Goal: Download file/media

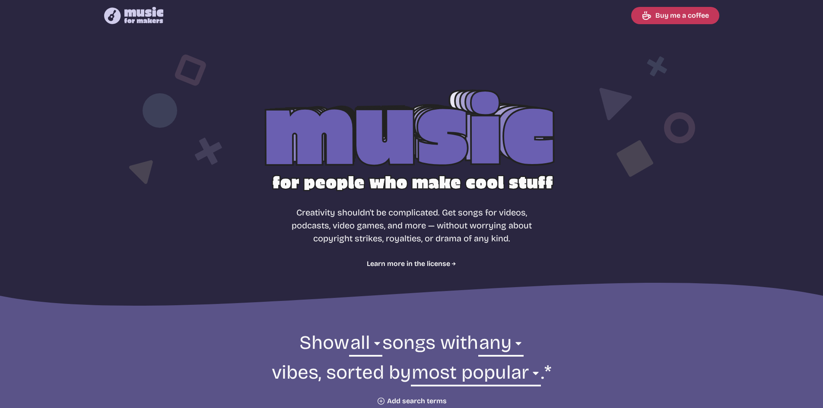
select select "most popular"
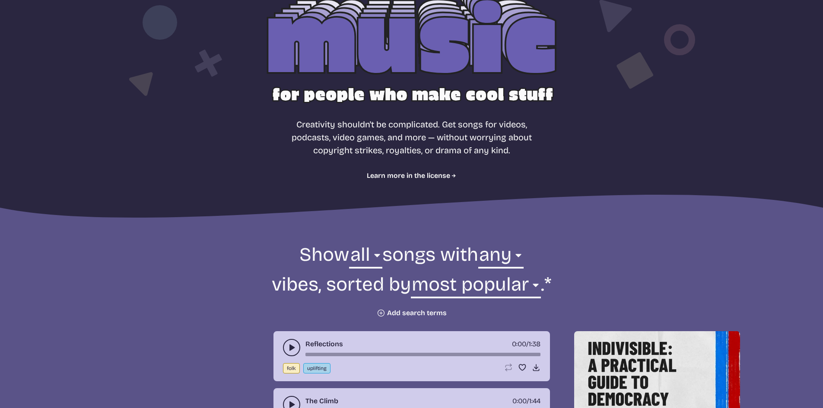
scroll to position [173, 0]
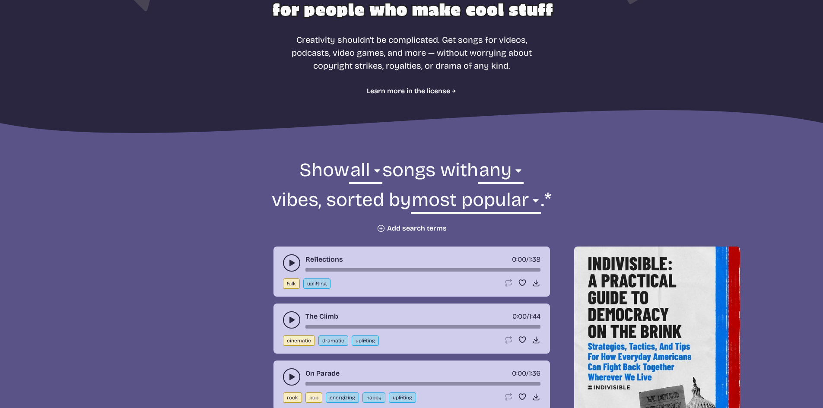
click at [396, 224] on form "Show all ambient cinematic electronic folk holiday jazz pop rock world all song…" at bounding box center [412, 195] width 470 height 75
click at [399, 227] on button "Plus icon Add search terms" at bounding box center [411, 228] width 70 height 9
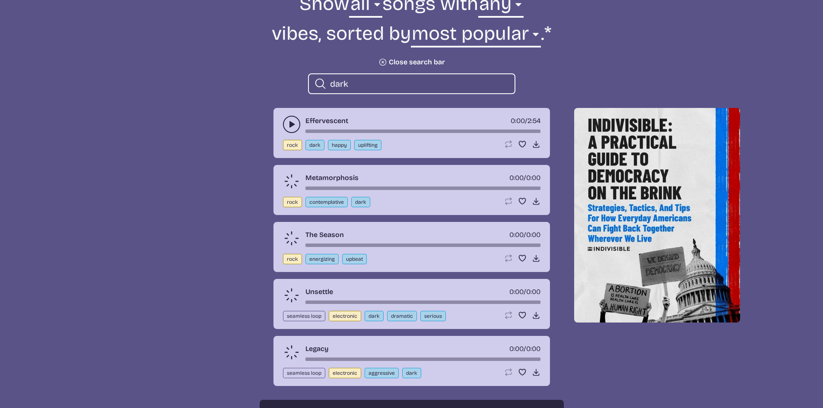
scroll to position [345, 0]
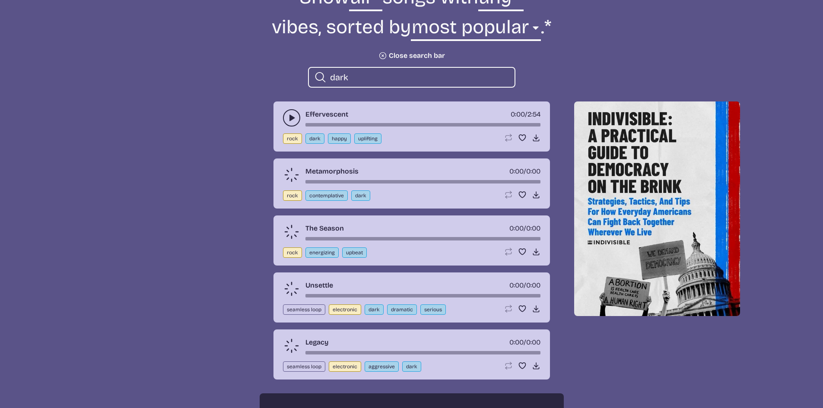
type input "dark"
click at [293, 119] on use "play-pause toggle" at bounding box center [291, 118] width 9 height 9
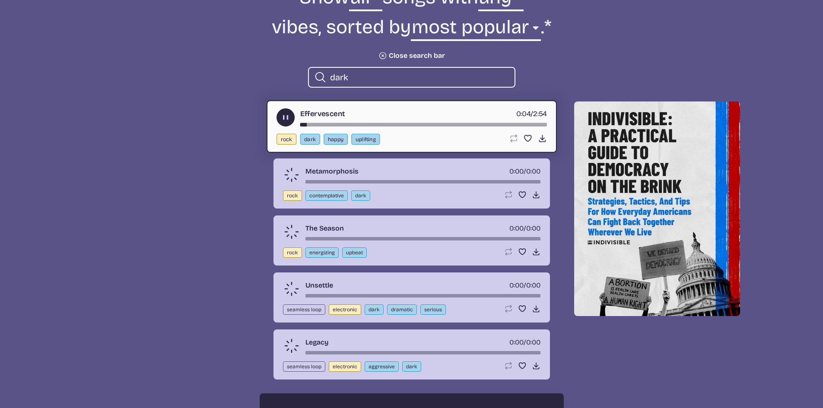
click at [279, 115] on button "play-pause toggle" at bounding box center [285, 117] width 18 height 18
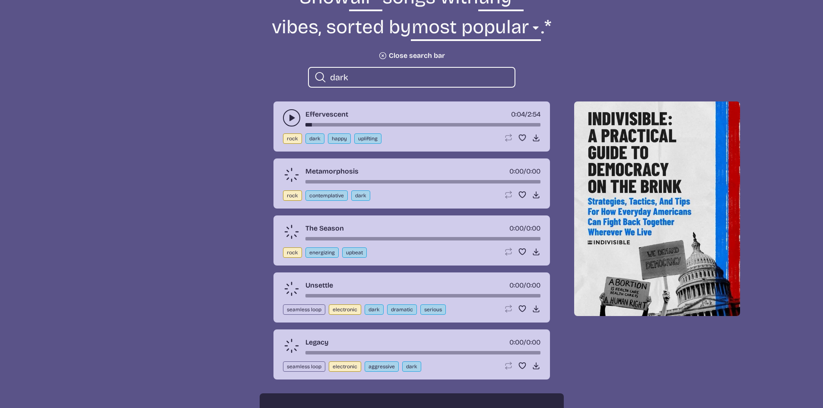
click at [291, 120] on icon "play-pause toggle" at bounding box center [291, 118] width 9 height 9
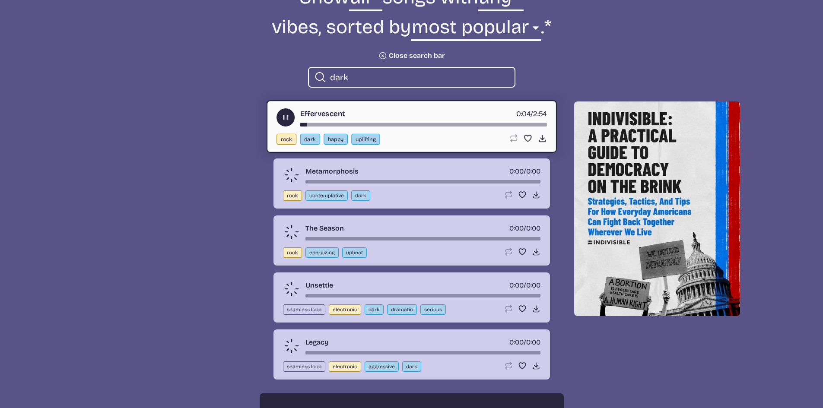
click at [288, 120] on use "play-pause toggle" at bounding box center [285, 117] width 9 height 9
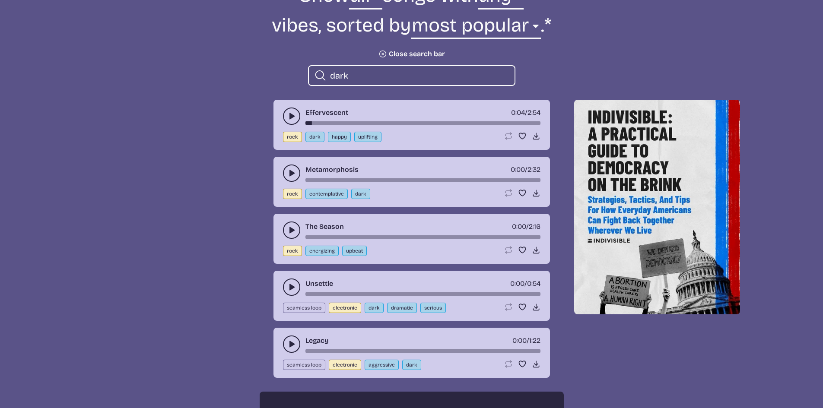
scroll to position [347, 0]
click at [294, 118] on icon "play-pause toggle" at bounding box center [291, 116] width 9 height 9
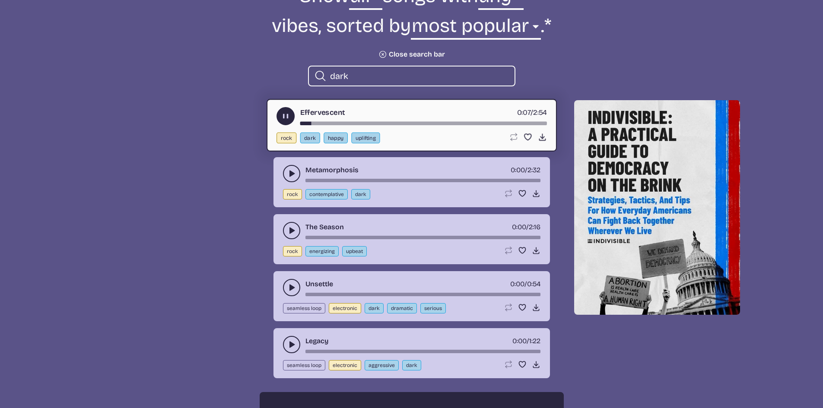
click at [285, 174] on button "play-pause toggle" at bounding box center [291, 173] width 17 height 17
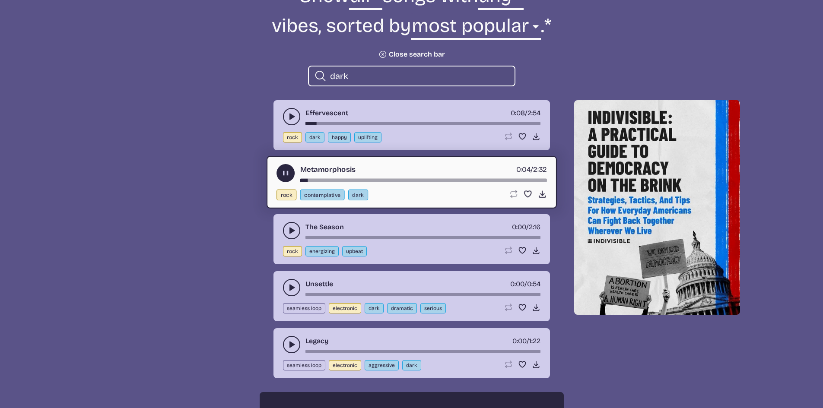
click at [283, 171] on use "play-pause toggle" at bounding box center [285, 173] width 9 height 9
click at [283, 171] on button "play-pause toggle" at bounding box center [285, 173] width 18 height 18
click at [315, 180] on div "song-time-bar" at bounding box center [423, 180] width 247 height 3
click at [326, 180] on div "song-time-bar" at bounding box center [423, 180] width 247 height 3
click at [305, 181] on div "song-time-bar" at bounding box center [423, 180] width 247 height 3
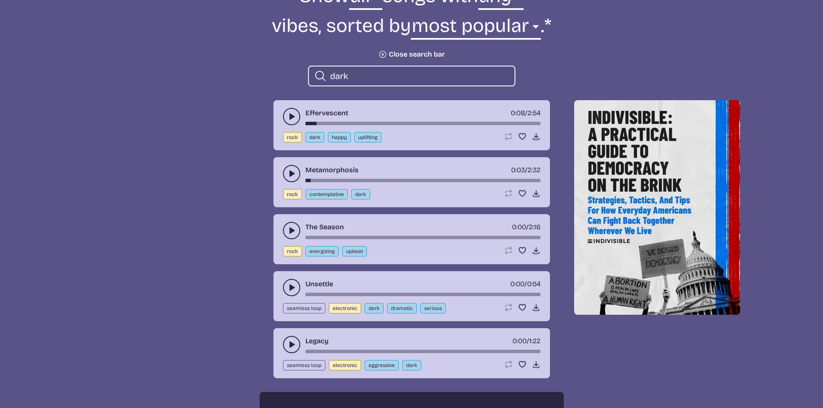
click at [290, 178] on button "play-pause toggle" at bounding box center [291, 173] width 17 height 17
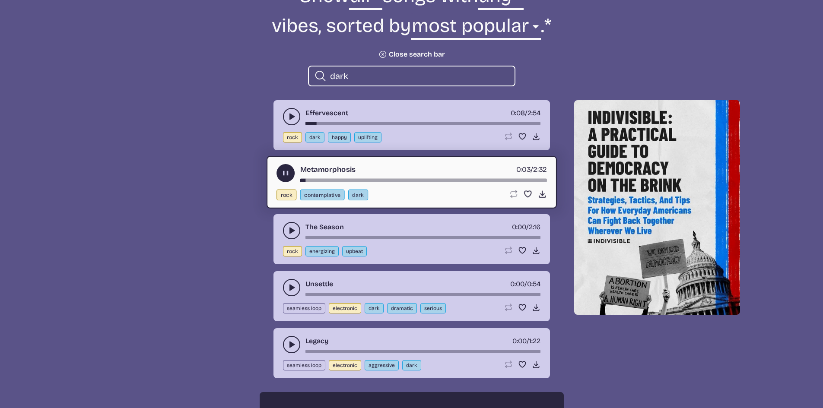
click at [289, 228] on icon "play-pause toggle" at bounding box center [291, 230] width 9 height 9
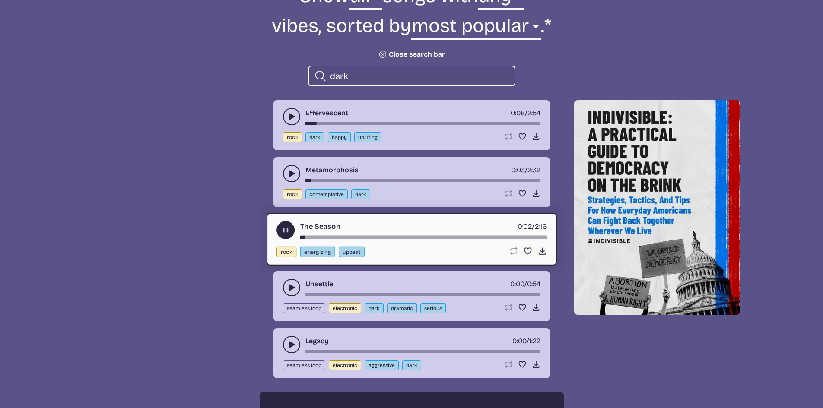
click at [314, 236] on div "song-time-bar" at bounding box center [423, 237] width 247 height 3
click at [340, 237] on div "song-time-bar" at bounding box center [423, 237] width 247 height 3
click at [286, 168] on button "play-pause toggle" at bounding box center [291, 173] width 17 height 17
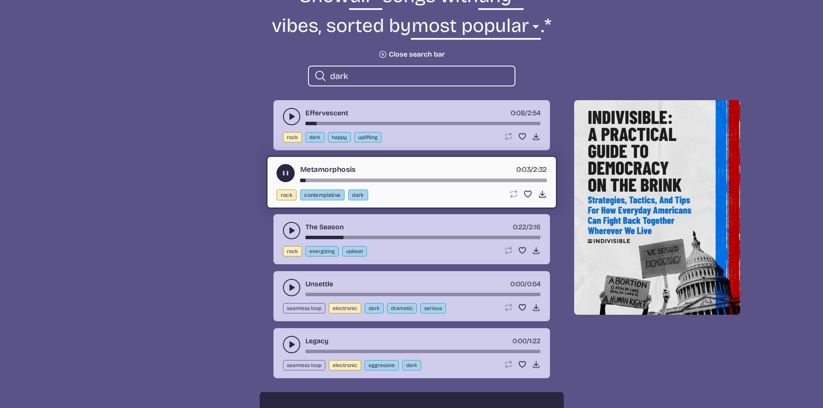
click at [322, 180] on div "song-time-bar" at bounding box center [423, 180] width 247 height 3
drag, startPoint x: 309, startPoint y: 181, endPoint x: 264, endPoint y: 184, distance: 44.5
click at [264, 184] on div "Metamorphosis 0:03 / 2:32 rock contemplative dark Loop song Loop this song. Fav…" at bounding box center [411, 182] width 304 height 50
drag, startPoint x: 312, startPoint y: 177, endPoint x: 279, endPoint y: 180, distance: 32.9
click at [279, 180] on div "Metamorphosis 0:03 / 2:32" at bounding box center [411, 173] width 270 height 18
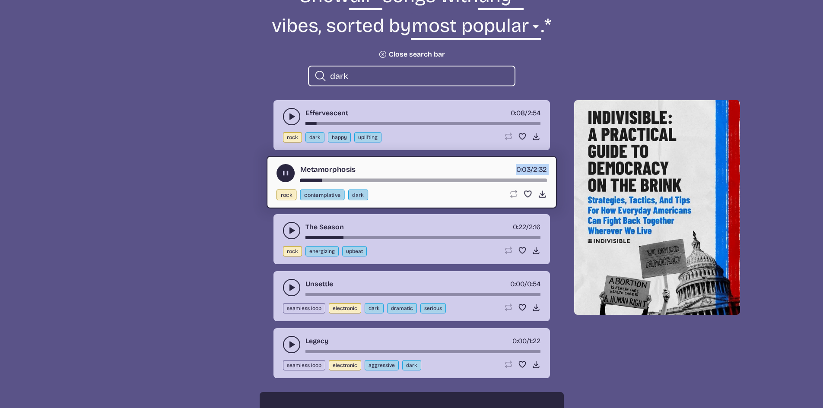
drag, startPoint x: 311, startPoint y: 180, endPoint x: 271, endPoint y: 184, distance: 40.7
click at [271, 184] on div "Metamorphosis 0:03 / 2:32 rock contemplative dark Loop song Loop this song. Fav…" at bounding box center [411, 182] width 290 height 53
click at [294, 180] on div "Metamorphosis 0:03 / 2:32" at bounding box center [411, 173] width 270 height 18
click at [300, 181] on div "song-time-bar" at bounding box center [423, 180] width 247 height 3
click at [301, 181] on div "song-time-bar" at bounding box center [423, 180] width 247 height 3
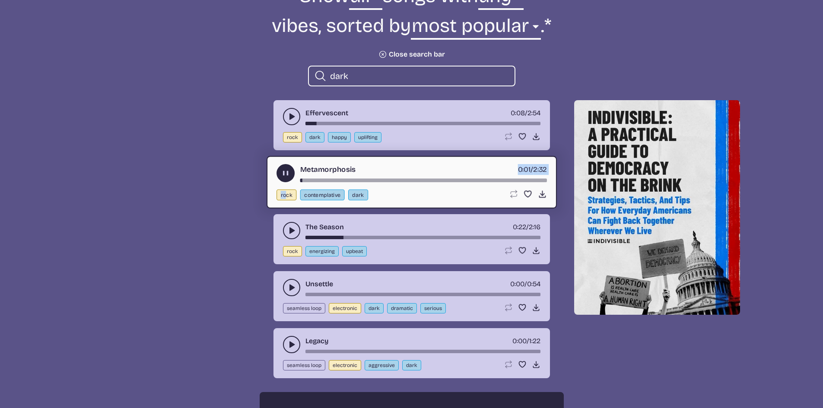
drag, startPoint x: 301, startPoint y: 181, endPoint x: 287, endPoint y: 184, distance: 14.5
click at [287, 184] on div "Metamorphosis 0:01 / 2:32 rock contemplative dark Loop song Loop this song. Fav…" at bounding box center [411, 182] width 290 height 53
click at [406, 169] on div "Metamorphosis 0:03 / 2:32" at bounding box center [411, 173] width 270 height 18
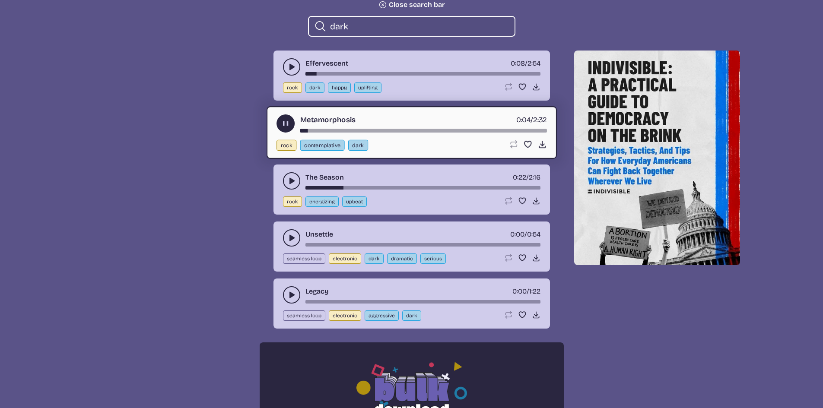
scroll to position [433, 0]
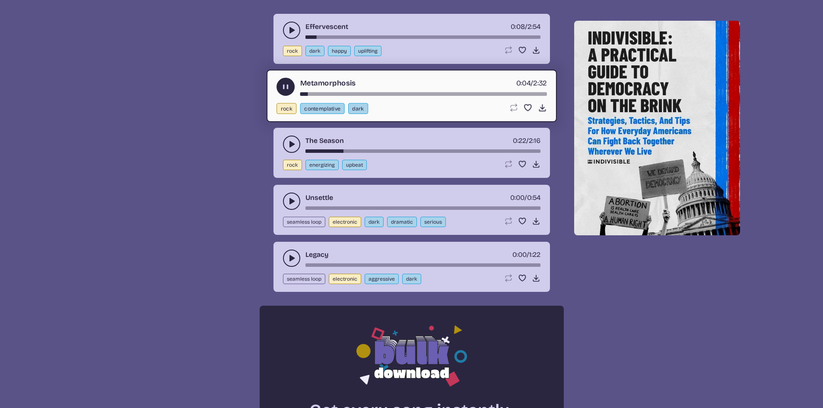
click at [291, 258] on use "play-pause toggle" at bounding box center [291, 258] width 9 height 9
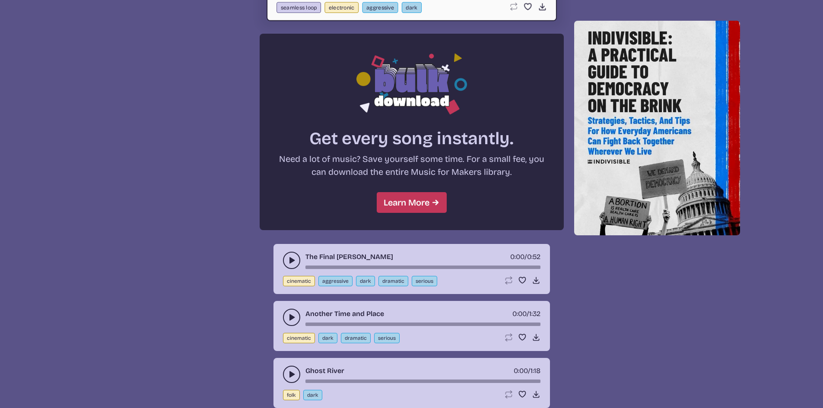
scroll to position [778, 0]
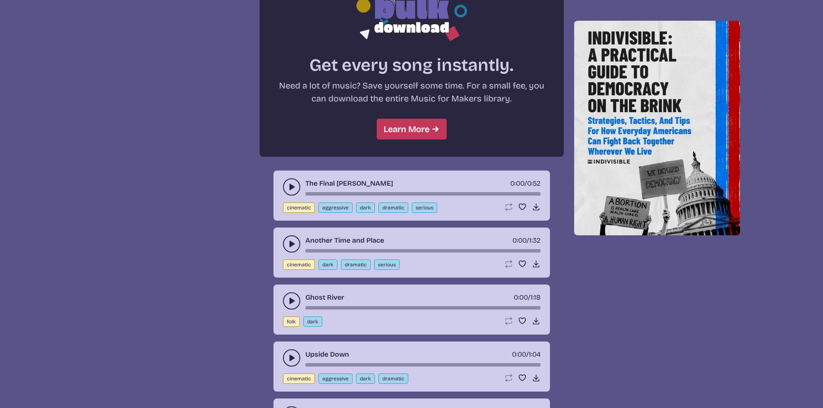
click at [294, 196] on div "The Final [PERSON_NAME] 0:00 / 0:52 cinematic aggressive dark dramatic serious …" at bounding box center [411, 196] width 276 height 50
click at [294, 191] on icon "play-pause toggle" at bounding box center [291, 187] width 9 height 9
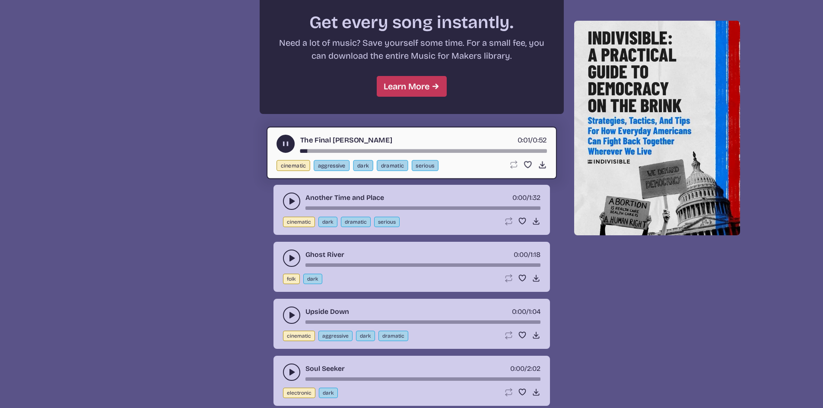
scroll to position [822, 0]
click at [284, 200] on button "play-pause toggle" at bounding box center [291, 200] width 17 height 17
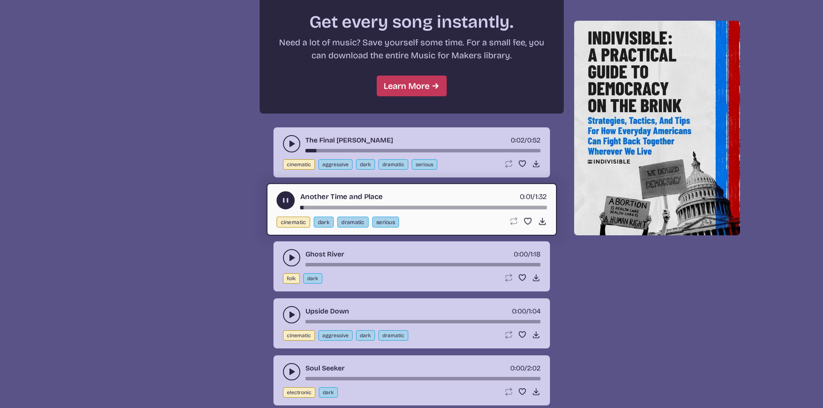
click at [289, 253] on button "play-pause toggle" at bounding box center [291, 257] width 17 height 17
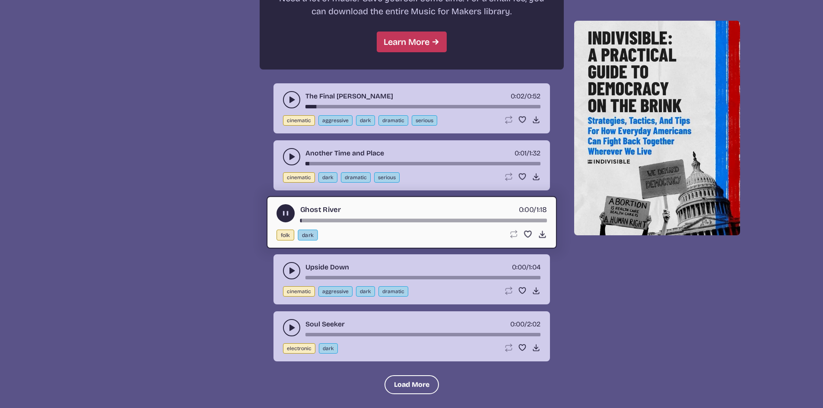
scroll to position [908, 0]
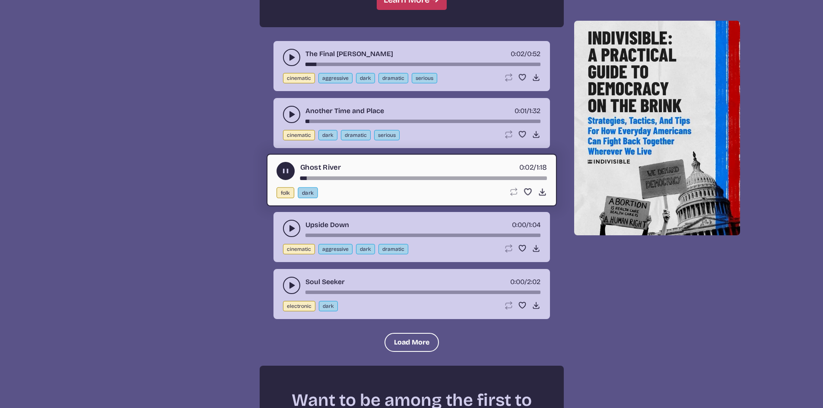
click at [290, 231] on use "play-pause toggle" at bounding box center [291, 228] width 9 height 9
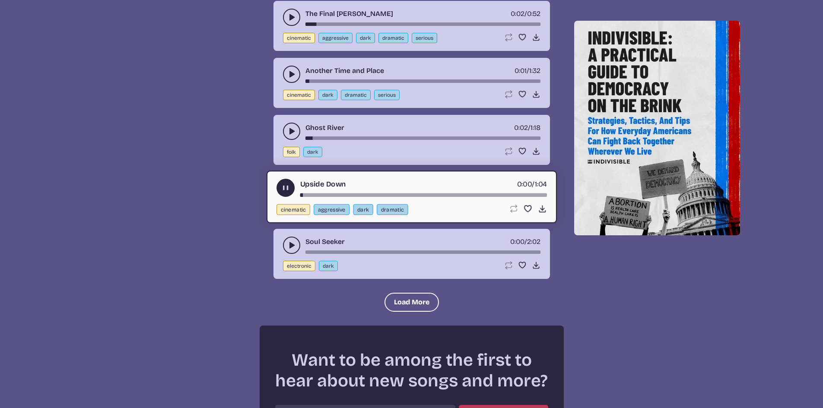
scroll to position [994, 0]
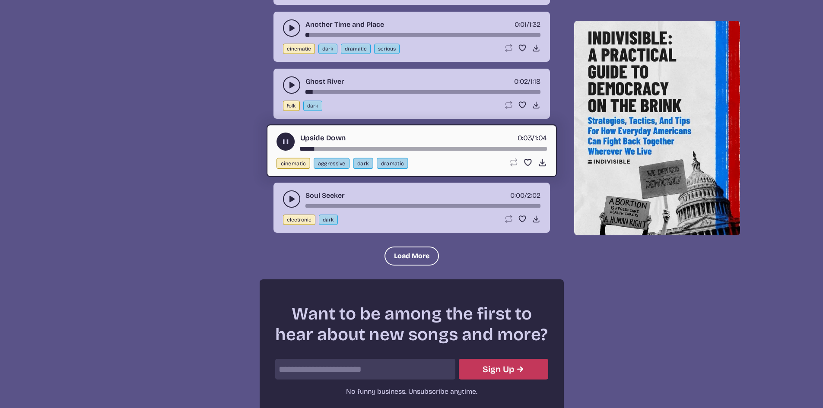
click at [330, 149] on div "song-time-bar" at bounding box center [423, 148] width 247 height 3
click at [315, 150] on div "song-time-bar" at bounding box center [423, 148] width 247 height 3
drag, startPoint x: 301, startPoint y: 150, endPoint x: 291, endPoint y: 150, distance: 9.9
click at [291, 150] on div "Upside Down 0:03 / 1:04" at bounding box center [411, 142] width 270 height 18
drag, startPoint x: 301, startPoint y: 150, endPoint x: 296, endPoint y: 152, distance: 5.9
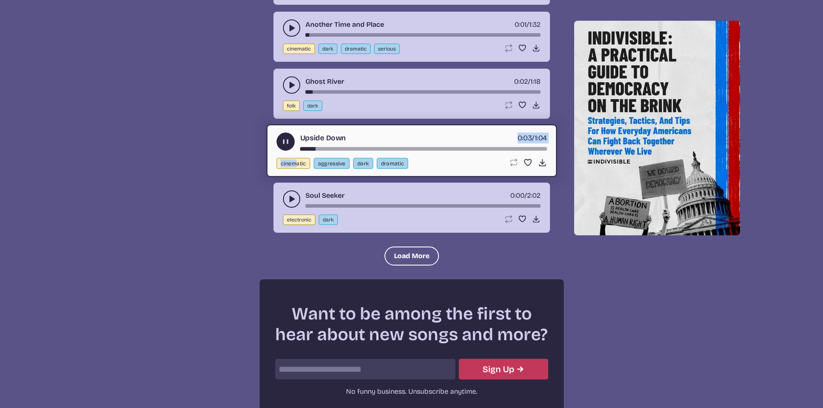
click at [296, 152] on div "Upside Down 0:03 / 1:04 cinematic aggressive dark dramatic Loop song Loop this …" at bounding box center [411, 150] width 290 height 53
click at [284, 196] on button "play-pause toggle" at bounding box center [291, 198] width 17 height 17
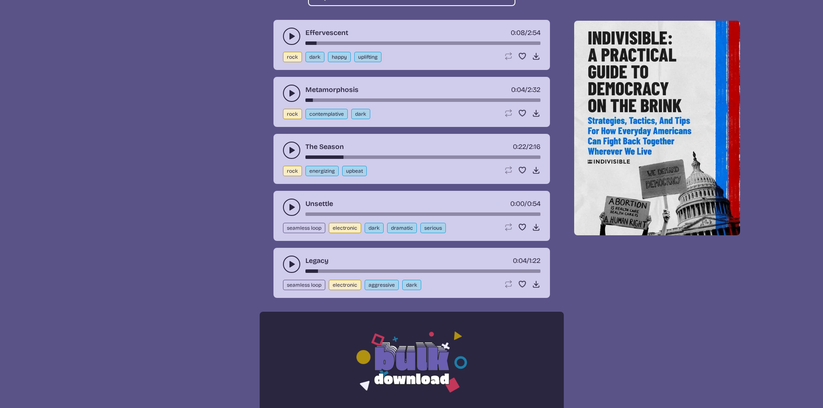
scroll to position [347, 0]
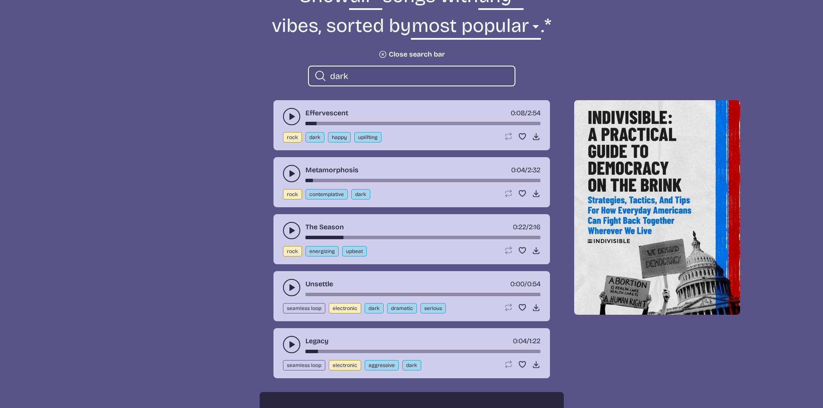
click at [293, 177] on icon "play-pause toggle" at bounding box center [291, 173] width 9 height 9
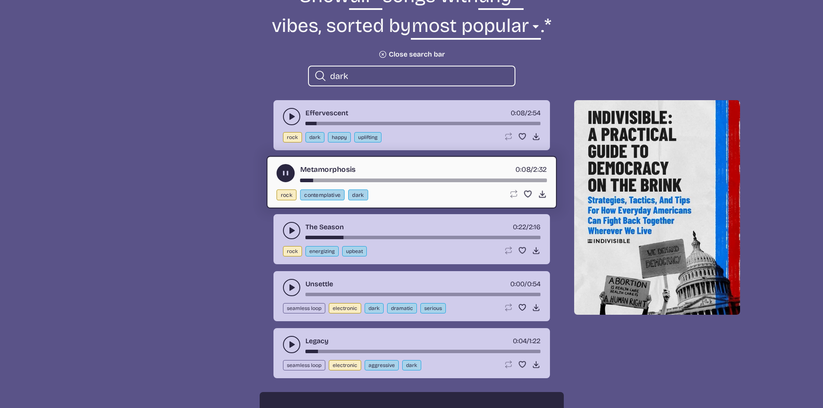
click at [291, 231] on use "play-pause toggle" at bounding box center [291, 230] width 9 height 9
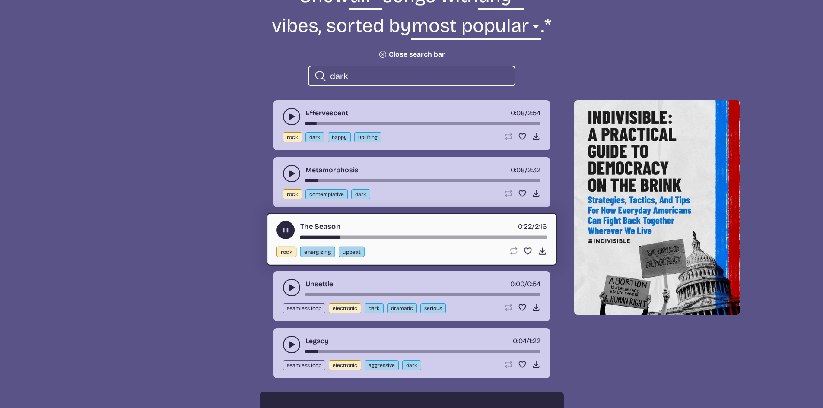
scroll to position [476, 0]
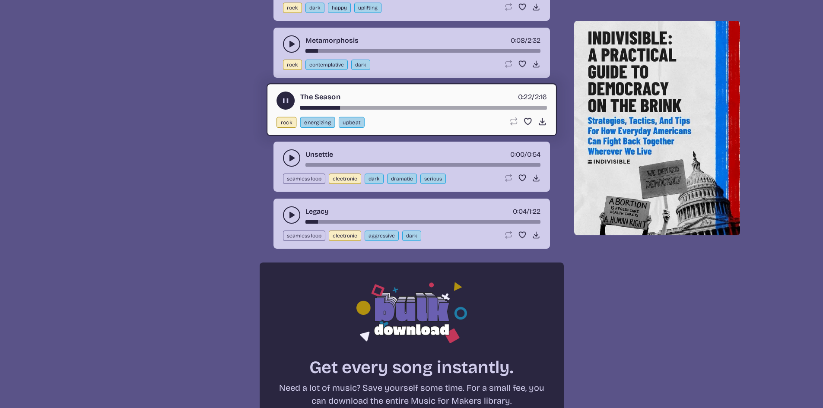
click at [288, 159] on icon "play-pause toggle" at bounding box center [291, 158] width 9 height 9
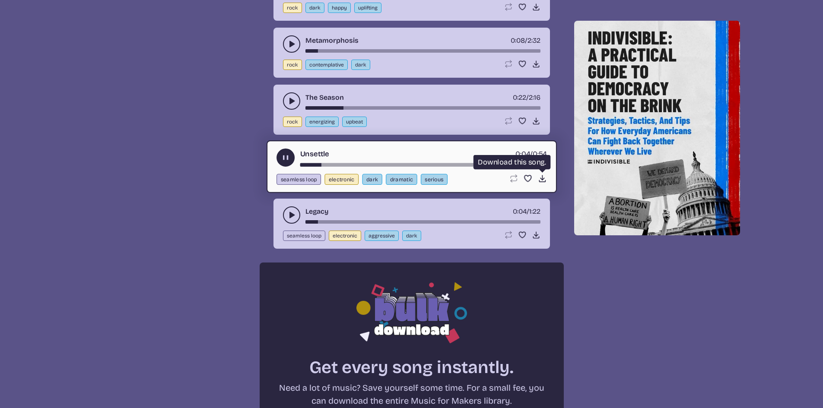
click at [541, 180] on icon "Download song" at bounding box center [541, 178] width 9 height 9
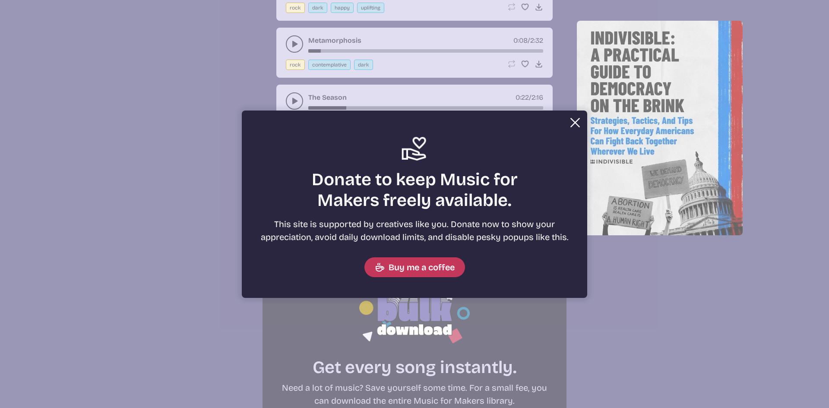
click at [571, 121] on button "Close" at bounding box center [574, 122] width 17 height 17
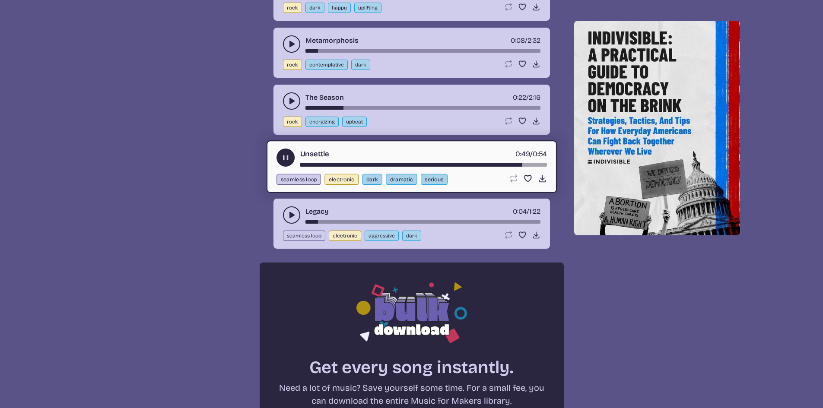
click at [282, 166] on div "Unsettle 0:49 / 0:54" at bounding box center [411, 158] width 270 height 18
click at [285, 163] on button "play-pause toggle" at bounding box center [285, 158] width 18 height 18
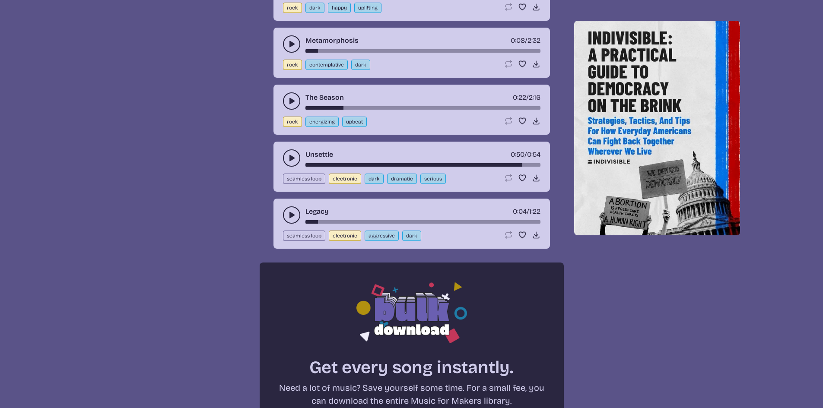
click at [291, 215] on use "play-pause toggle" at bounding box center [291, 215] width 9 height 9
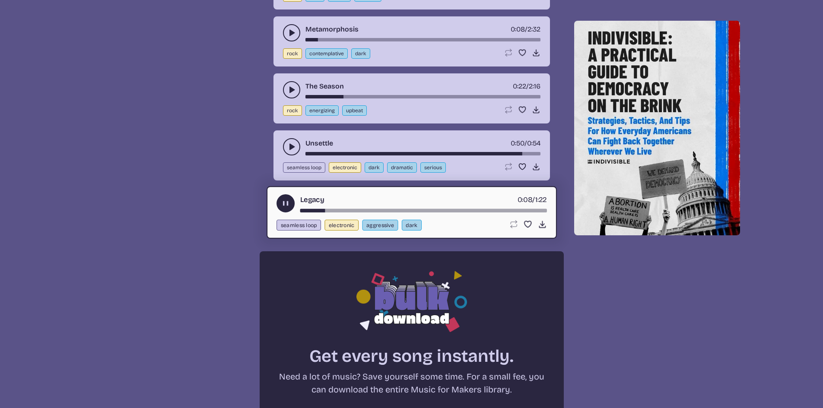
scroll to position [433, 0]
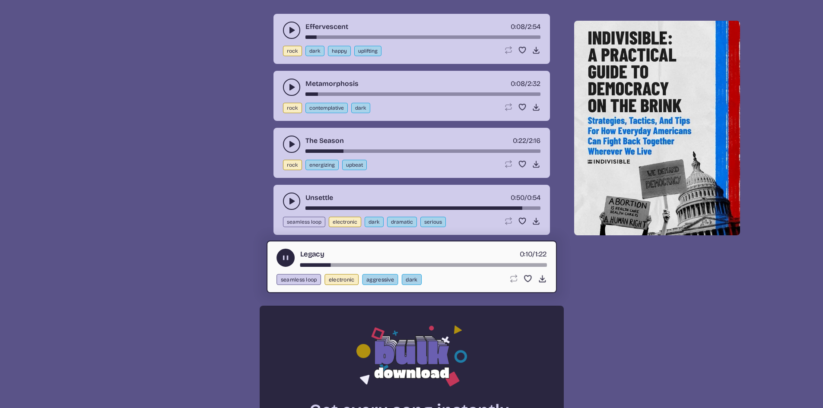
click at [295, 34] on icon "play-pause toggle" at bounding box center [291, 30] width 9 height 9
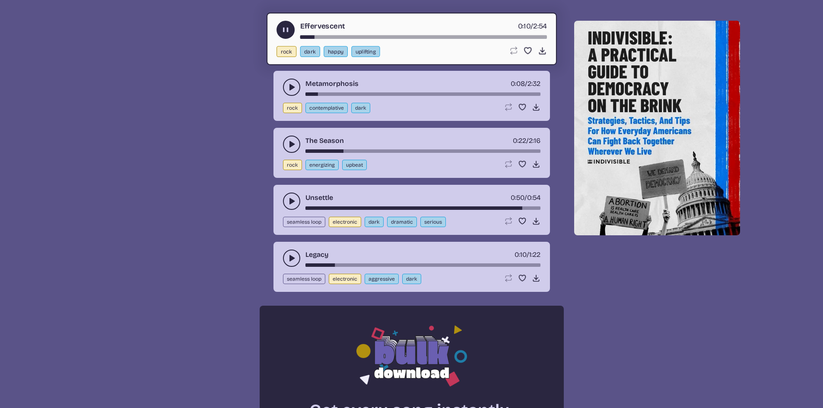
click at [281, 36] on button "play-pause toggle" at bounding box center [285, 30] width 18 height 18
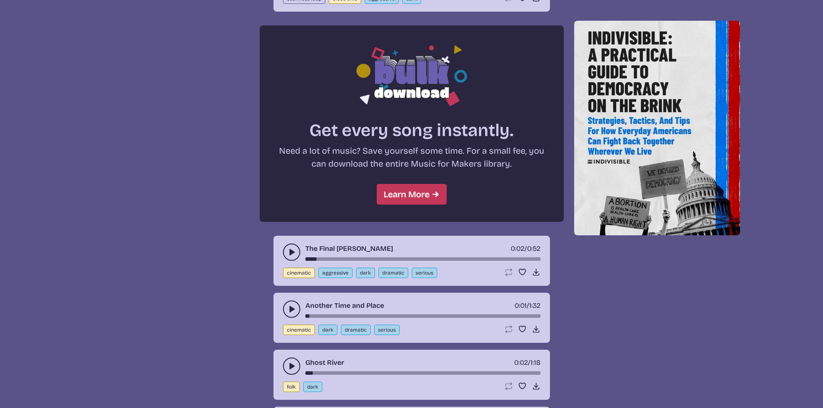
scroll to position [778, 0]
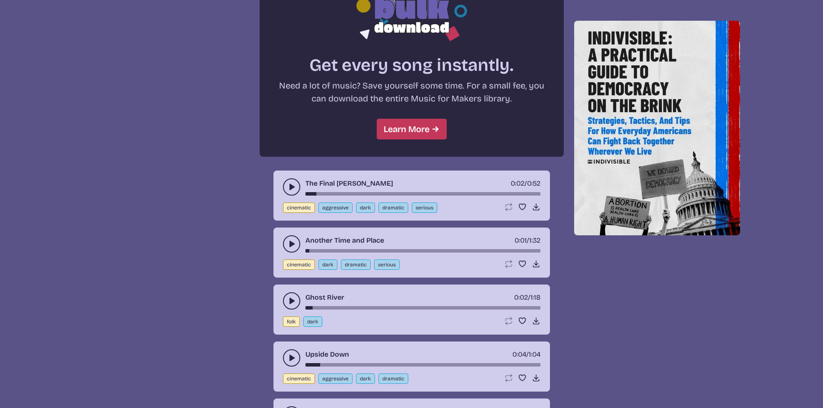
click at [294, 187] on icon "play-pause toggle" at bounding box center [291, 187] width 9 height 9
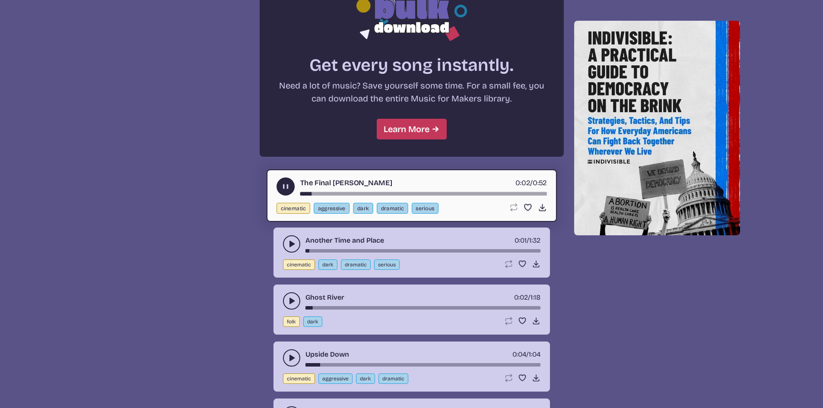
click at [290, 250] on button "play-pause toggle" at bounding box center [291, 243] width 17 height 17
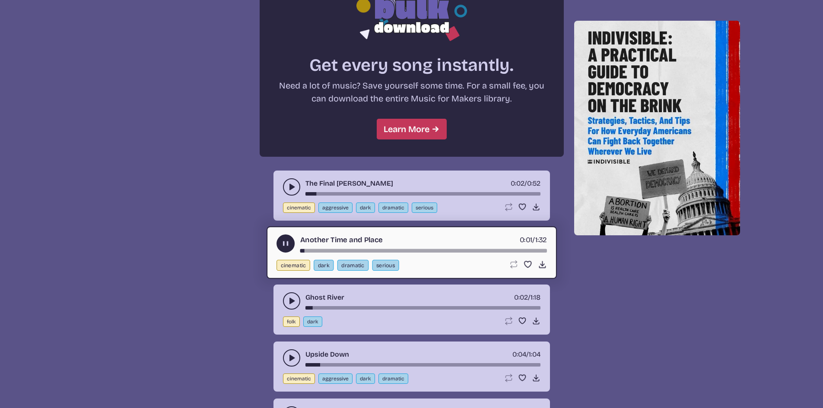
scroll to position [865, 0]
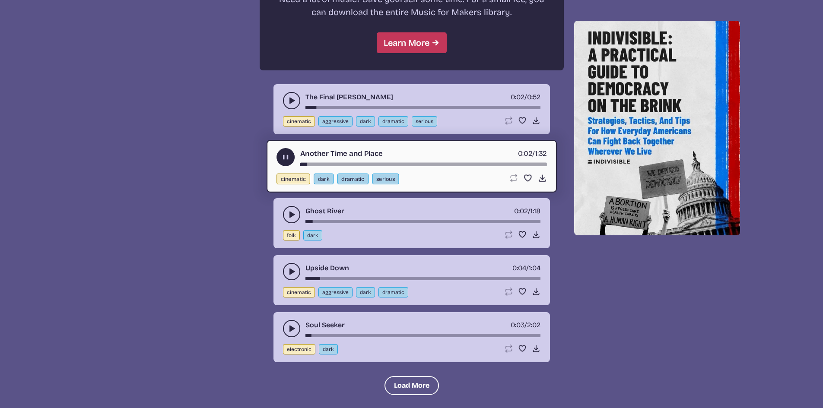
click at [294, 215] on icon "play-pause toggle" at bounding box center [291, 214] width 9 height 9
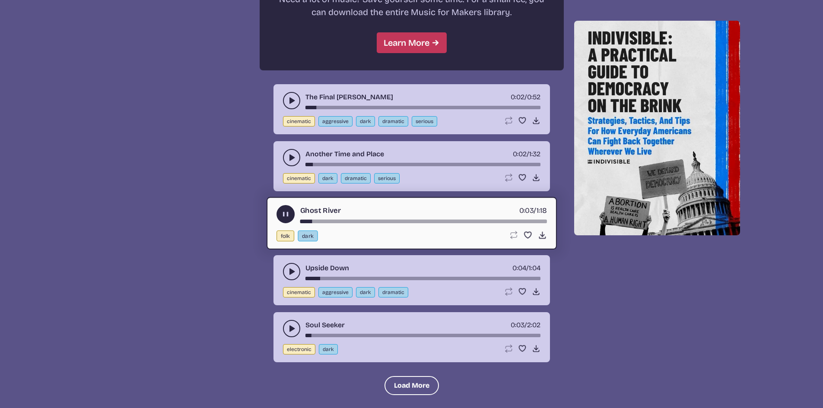
click at [288, 271] on icon "play-pause toggle" at bounding box center [291, 271] width 9 height 9
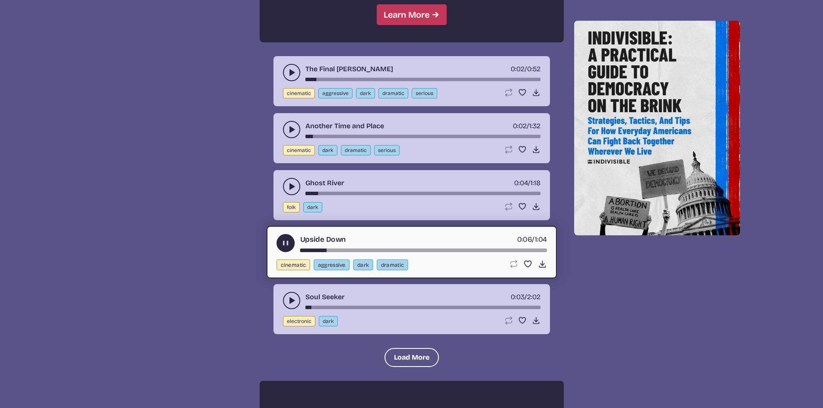
scroll to position [908, 0]
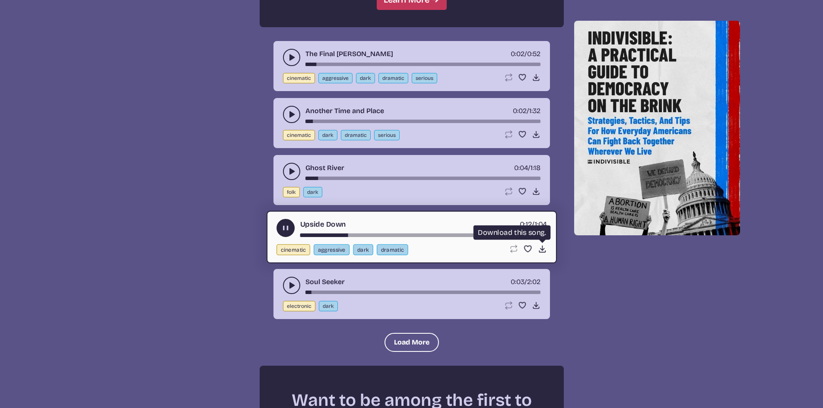
click at [540, 250] on icon "Download song" at bounding box center [541, 248] width 9 height 9
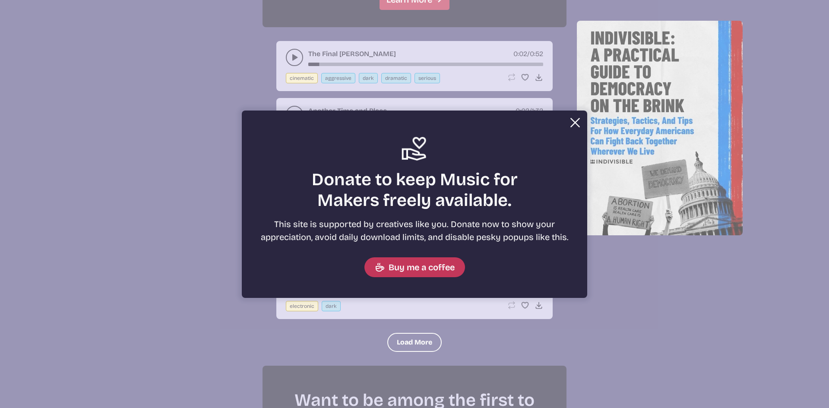
click at [573, 122] on button "Close" at bounding box center [574, 122] width 17 height 17
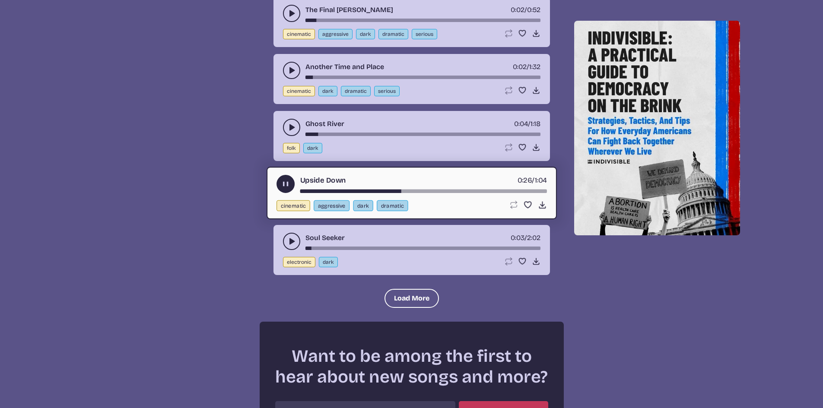
scroll to position [994, 0]
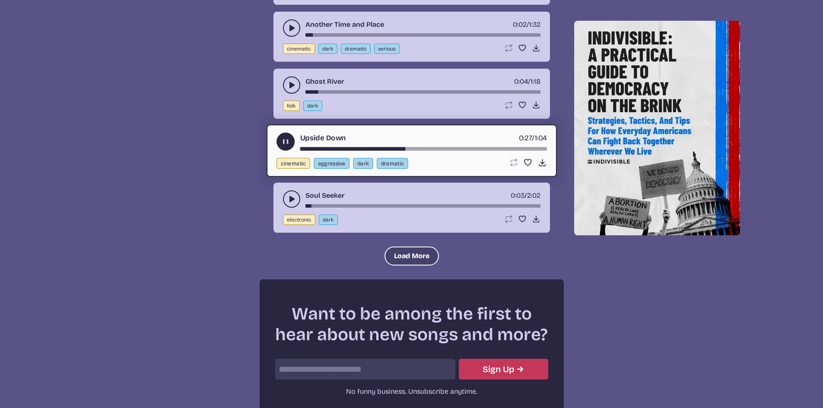
click at [418, 256] on button "Load More" at bounding box center [411, 256] width 54 height 19
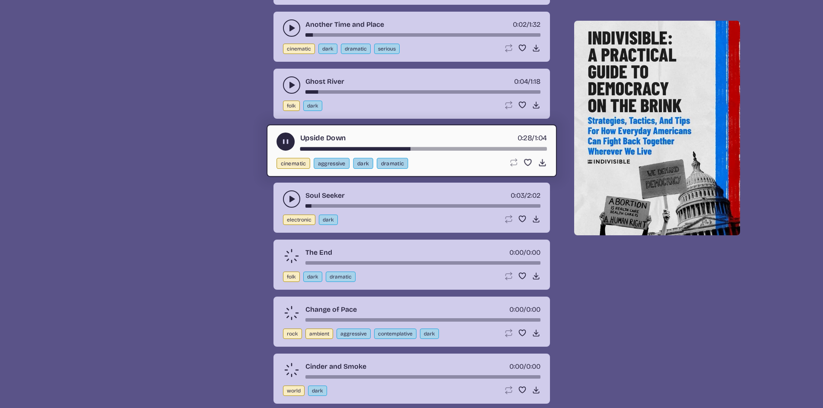
click at [288, 197] on icon "play-pause toggle" at bounding box center [291, 199] width 9 height 9
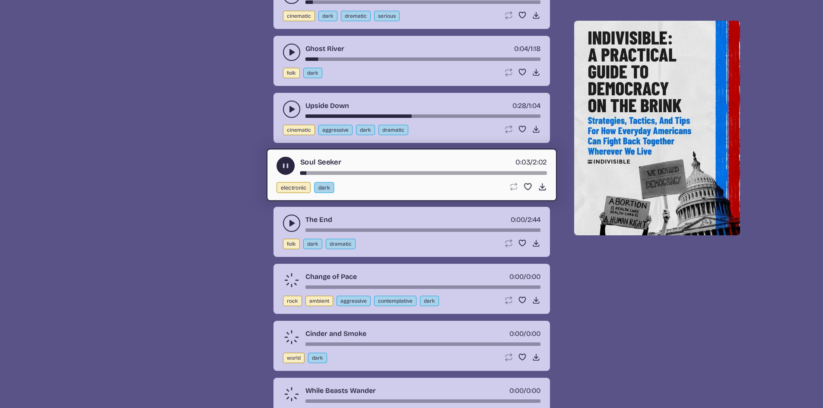
scroll to position [1081, 0]
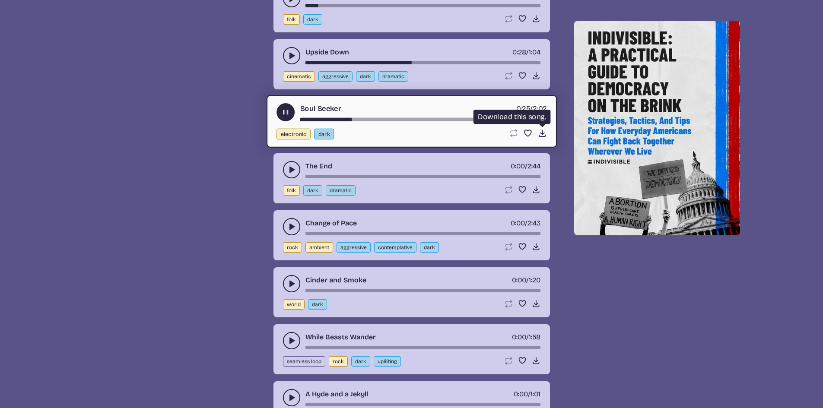
click at [541, 133] on icon "Download song" at bounding box center [541, 133] width 9 height 9
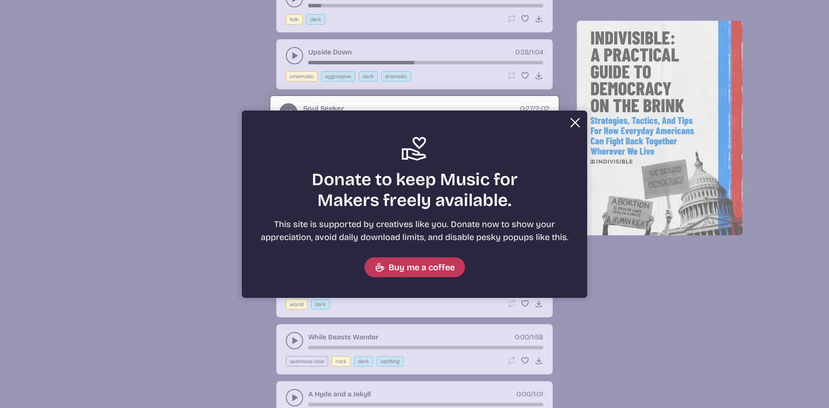
click at [574, 124] on button "Close" at bounding box center [574, 122] width 17 height 17
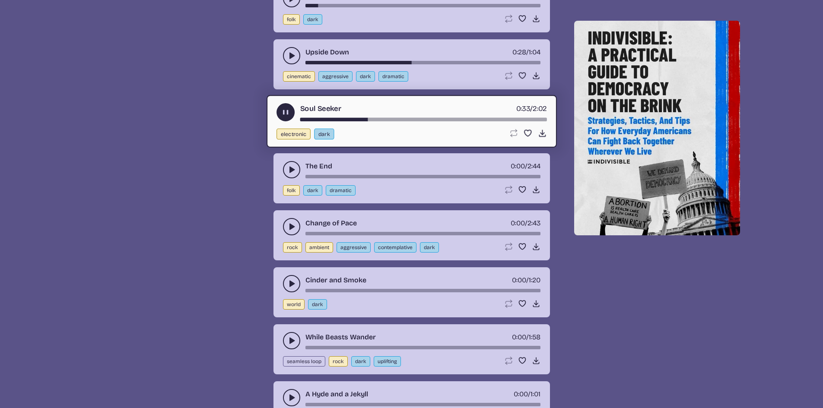
click at [291, 227] on use "play-pause toggle" at bounding box center [291, 226] width 9 height 9
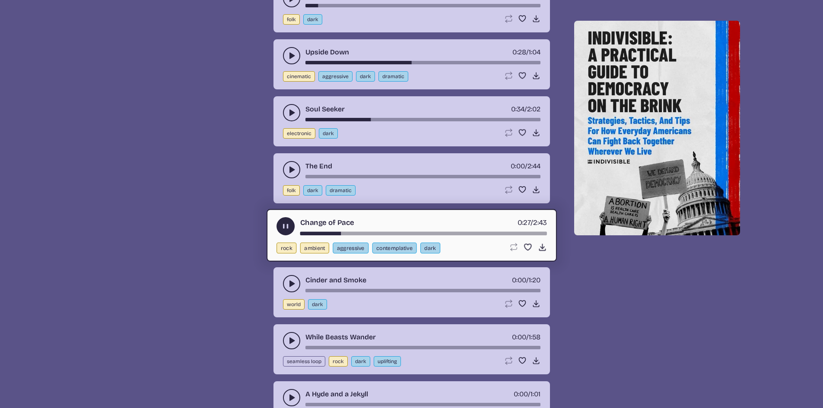
click at [291, 284] on use "play-pause toggle" at bounding box center [291, 283] width 9 height 9
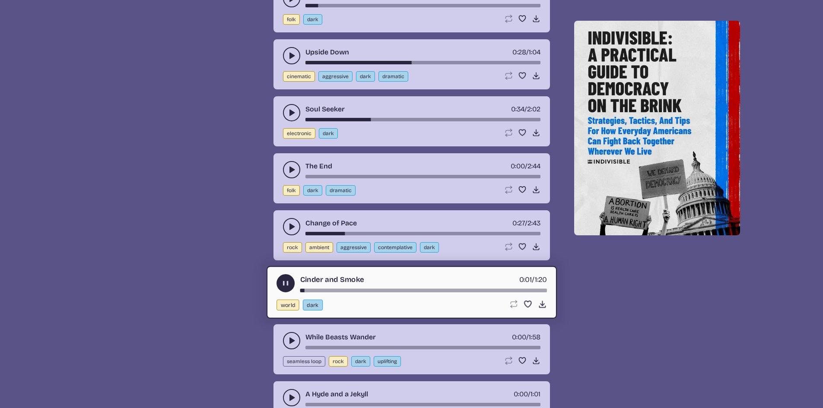
click at [292, 342] on use "play-pause toggle" at bounding box center [291, 340] width 9 height 9
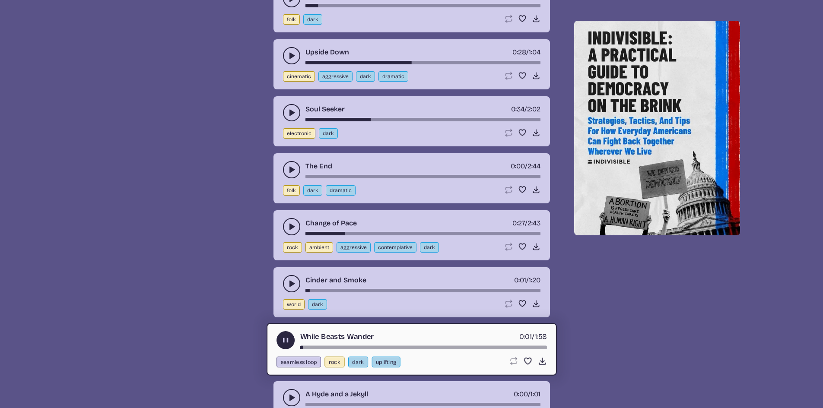
click at [294, 342] on button "play-pause toggle" at bounding box center [285, 340] width 18 height 18
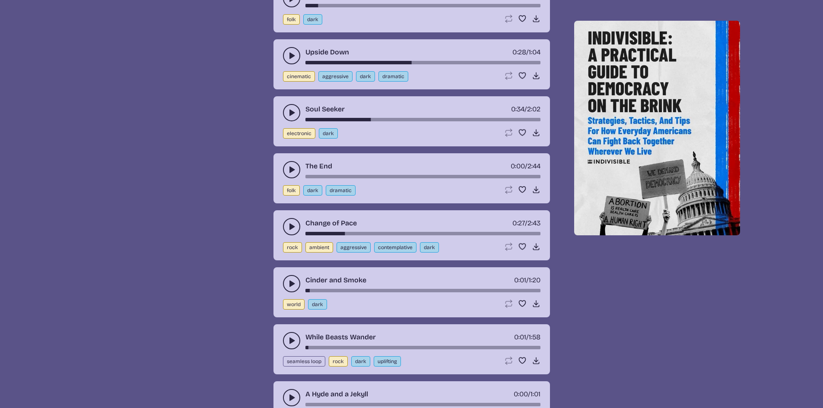
click at [289, 225] on icon "play-pause toggle" at bounding box center [291, 226] width 9 height 9
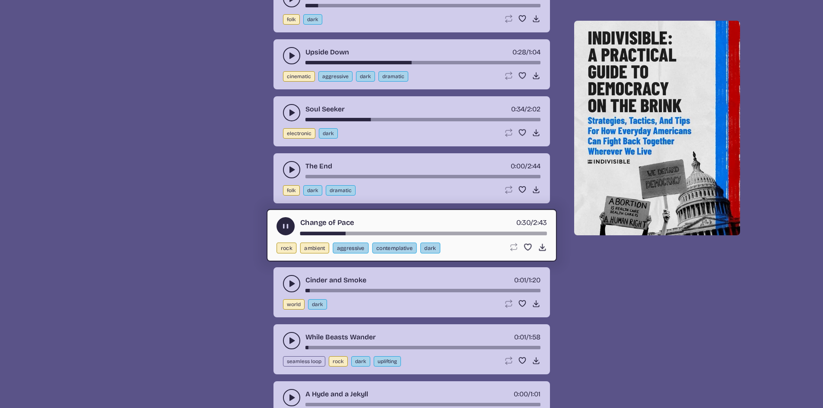
click at [354, 233] on div "song-time-bar" at bounding box center [423, 233] width 247 height 3
click at [373, 231] on div "Change of Pace 0:37 / 2:43" at bounding box center [411, 226] width 270 height 18
click at [372, 234] on div "song-time-bar" at bounding box center [423, 233] width 247 height 3
click at [394, 233] on div "song-time-bar" at bounding box center [423, 233] width 247 height 3
click at [542, 247] on use at bounding box center [541, 247] width 9 height 9
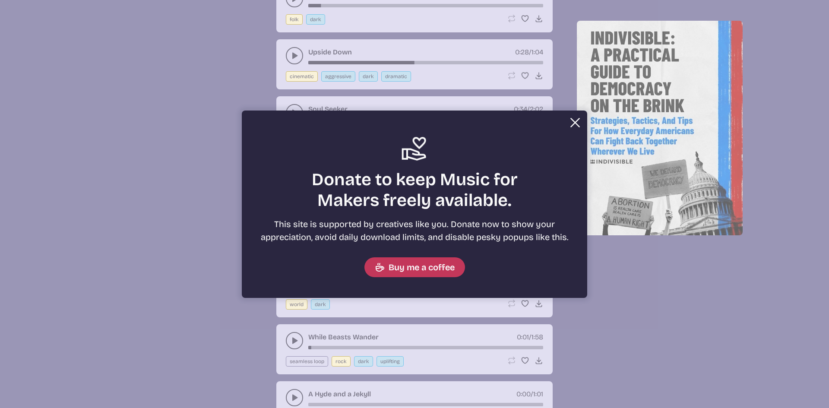
click at [582, 118] on button "Close" at bounding box center [574, 122] width 17 height 17
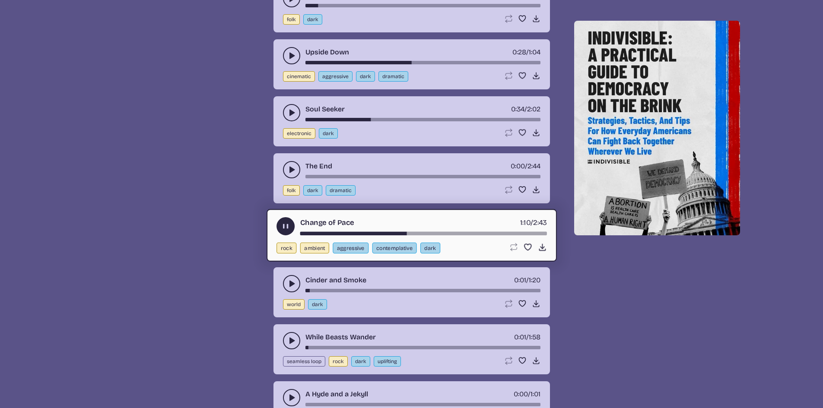
click at [285, 229] on icon "play-pause toggle" at bounding box center [285, 226] width 9 height 9
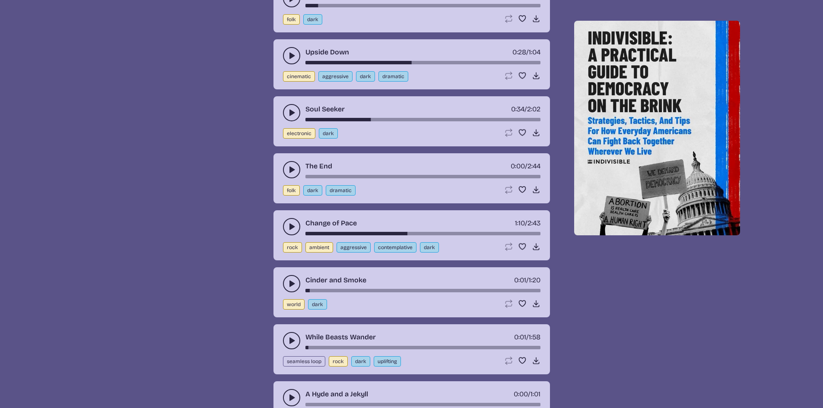
click at [286, 286] on button "play-pause toggle" at bounding box center [291, 283] width 17 height 17
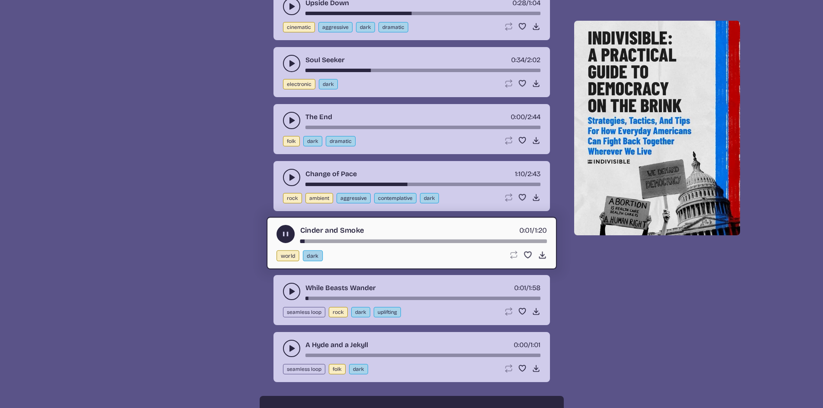
scroll to position [1167, 0]
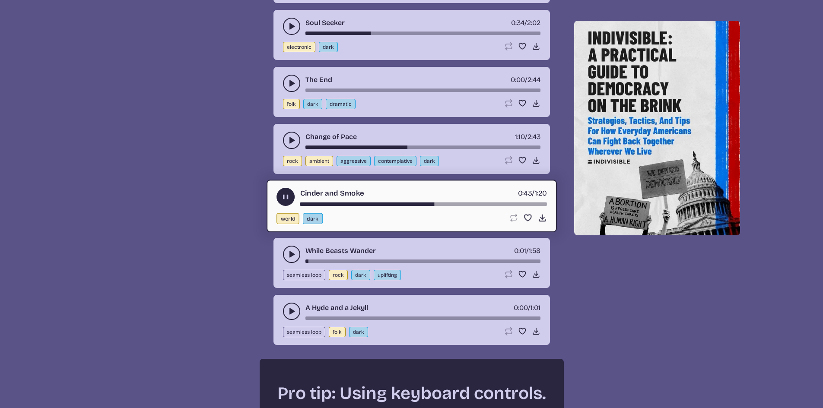
click at [292, 253] on icon "play-pause toggle" at bounding box center [291, 254] width 9 height 9
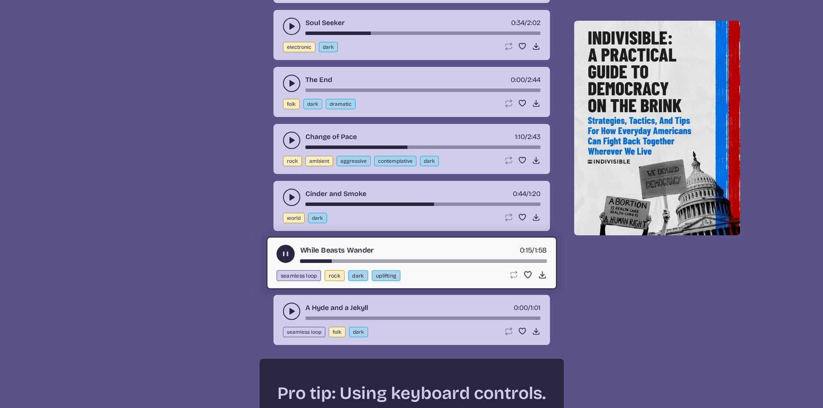
click at [290, 313] on use "play-pause toggle" at bounding box center [291, 311] width 9 height 9
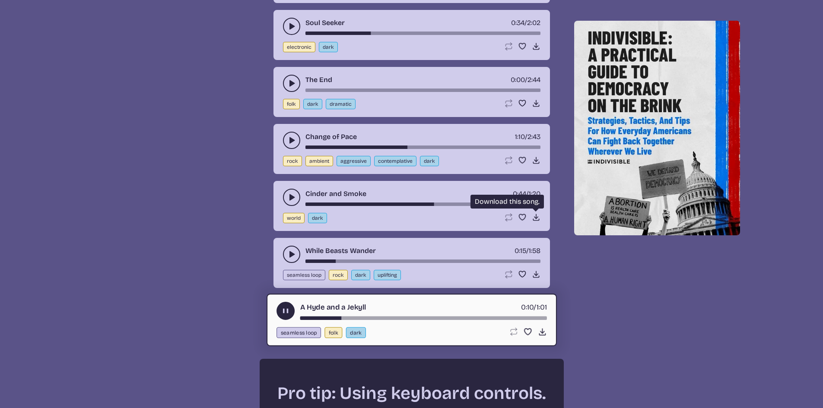
click at [534, 216] on icon "Download song" at bounding box center [536, 217] width 9 height 9
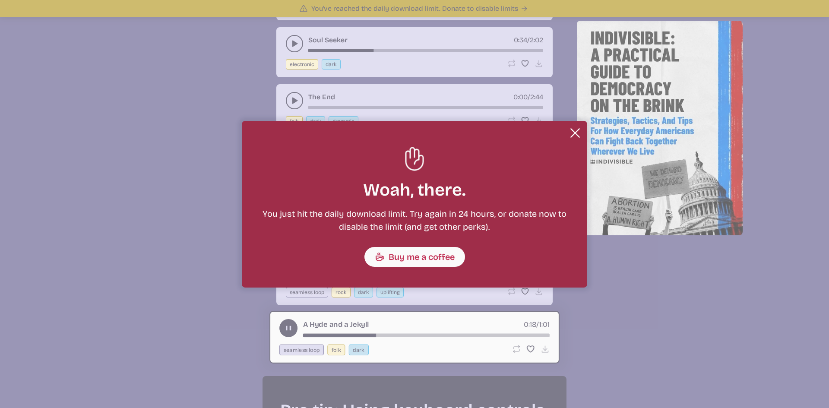
click at [576, 135] on button "Close" at bounding box center [574, 132] width 17 height 17
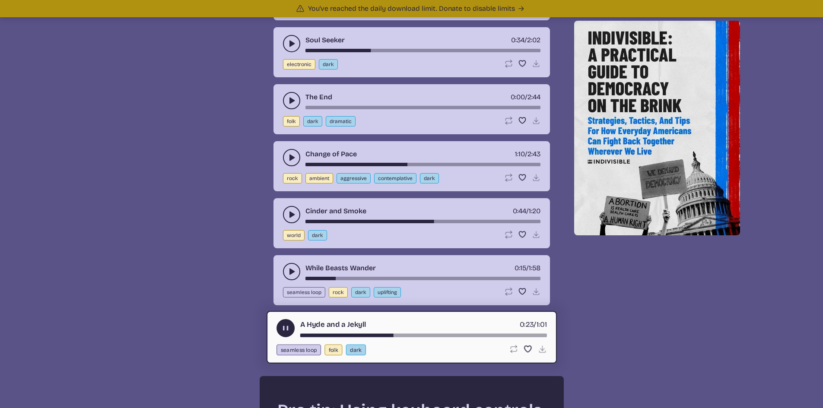
click at [791, 79] on div "Effervescent 0:10 / 2:54 rock dark happy uplifting Loop song Loop this song. Fa…" at bounding box center [411, 184] width 802 height 1803
click at [566, 152] on div "Effervescent 0:10 / 2:54 rock dark happy uplifting Loop song Loop this song. Fa…" at bounding box center [411, 184] width 802 height 1803
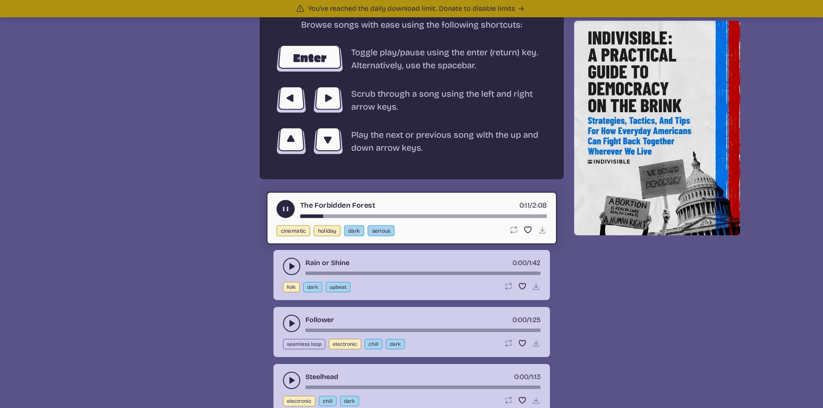
scroll to position [1536, 0]
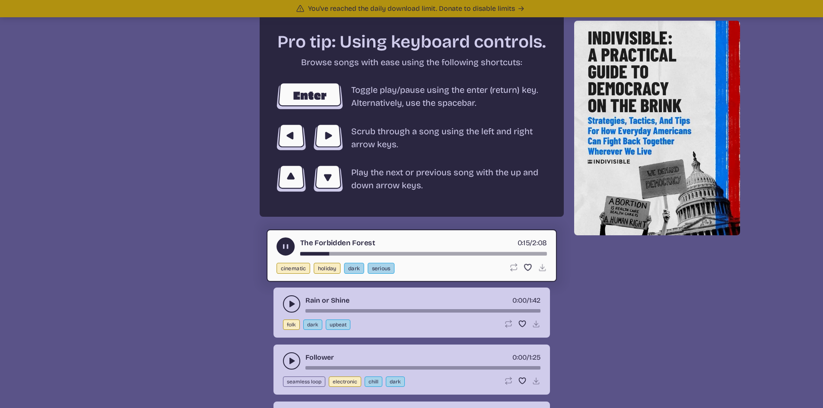
click at [342, 256] on div "The Forbidden Forest 0:15 / 2:08 cinematic holiday dark serious Loop song Loop …" at bounding box center [411, 255] width 290 height 53
click at [344, 255] on div "song-time-bar" at bounding box center [423, 253] width 247 height 3
click at [360, 253] on div "song-time-bar" at bounding box center [423, 253] width 247 height 3
click at [395, 255] on div "song-time-bar" at bounding box center [423, 253] width 247 height 3
click at [323, 254] on div "song-time-bar" at bounding box center [423, 253] width 247 height 3
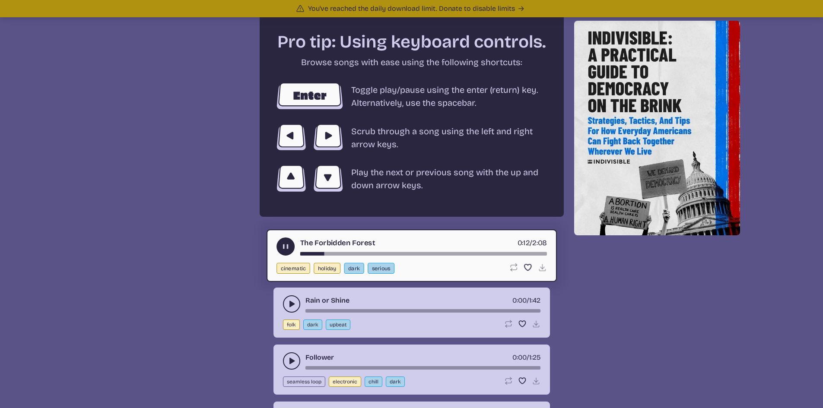
click at [315, 253] on div "song-time-bar" at bounding box center [423, 253] width 247 height 3
drag, startPoint x: 320, startPoint y: 253, endPoint x: 296, endPoint y: 257, distance: 24.2
click at [296, 257] on div "The Forbidden Forest 0:46 / 2:08 cinematic holiday dark serious Loop song Loop …" at bounding box center [411, 255] width 290 height 53
click at [315, 253] on div "song-time-bar" at bounding box center [423, 253] width 247 height 3
drag, startPoint x: 307, startPoint y: 254, endPoint x: 292, endPoint y: 255, distance: 15.2
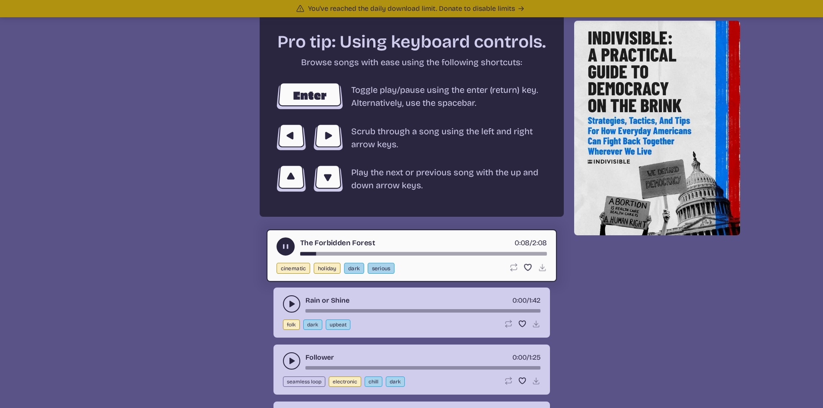
click at [292, 255] on div "The Forbidden Forest 0:08 / 2:08" at bounding box center [411, 246] width 270 height 18
drag, startPoint x: 304, startPoint y: 253, endPoint x: 262, endPoint y: 260, distance: 42.8
click at [262, 260] on div "The Forbidden Forest 0:09 / 2:08 cinematic holiday dark serious Loop song Loop …" at bounding box center [411, 256] width 304 height 50
drag, startPoint x: 311, startPoint y: 253, endPoint x: 305, endPoint y: 253, distance: 5.6
click at [309, 253] on div "song-time-bar" at bounding box center [423, 253] width 247 height 3
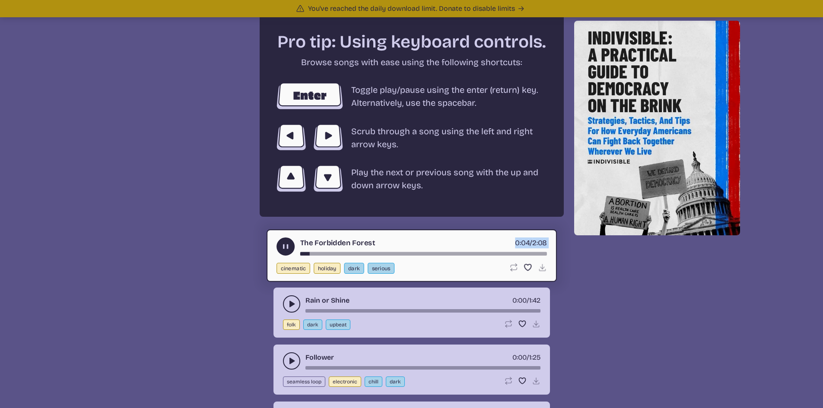
drag, startPoint x: 305, startPoint y: 253, endPoint x: 294, endPoint y: 255, distance: 11.0
click at [278, 259] on div "The Forbidden Forest 0:04 / 2:08 cinematic holiday dark serious Loop song Loop …" at bounding box center [411, 255] width 290 height 53
click at [286, 243] on icon "play-pause toggle" at bounding box center [285, 246] width 9 height 9
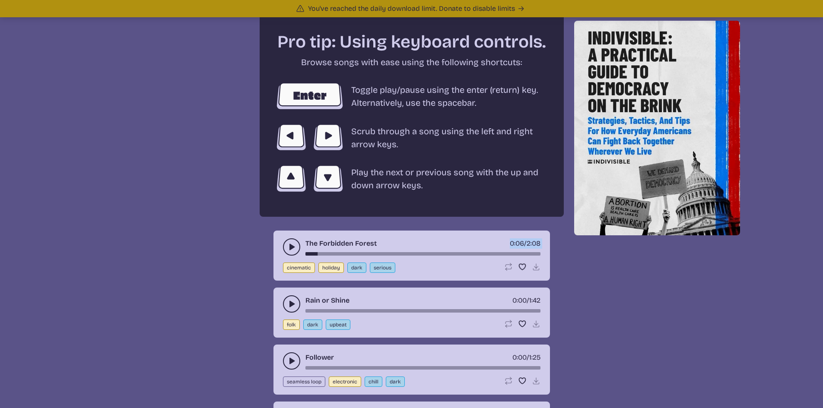
click at [283, 246] on button "play-pause toggle" at bounding box center [291, 246] width 17 height 17
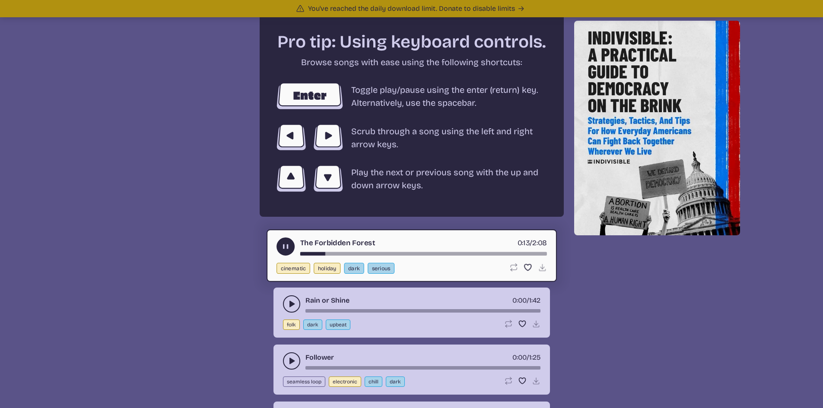
click at [350, 253] on div "song-time-bar" at bounding box center [423, 253] width 247 height 3
click at [371, 254] on div "song-time-bar" at bounding box center [423, 253] width 247 height 3
click at [293, 305] on use "play-pause toggle" at bounding box center [291, 304] width 9 height 9
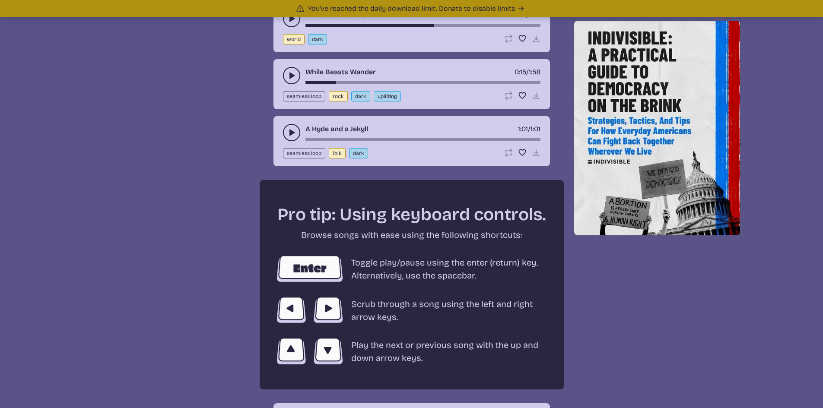
scroll to position [1190, 0]
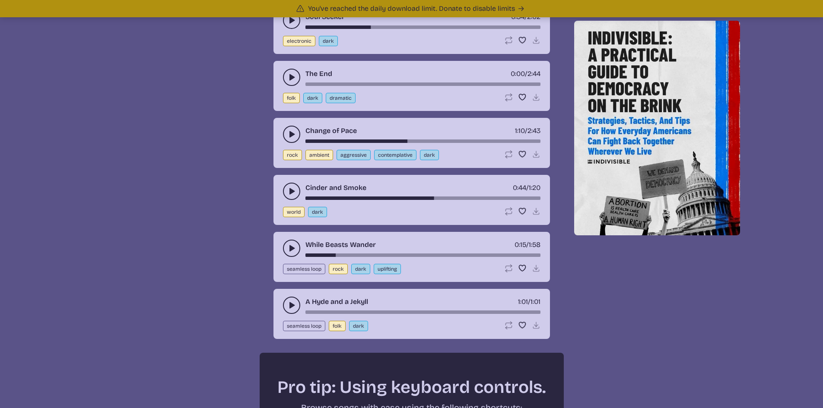
click at [289, 247] on icon "play-pause toggle" at bounding box center [291, 248] width 9 height 9
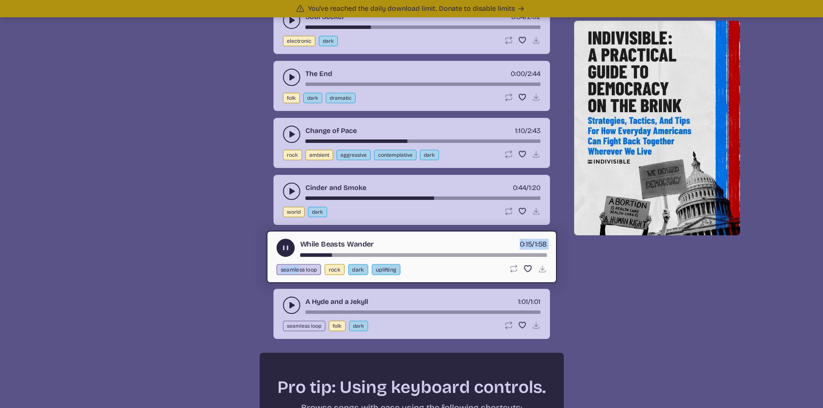
drag, startPoint x: 330, startPoint y: 255, endPoint x: 298, endPoint y: 258, distance: 32.1
click at [298, 258] on div "While Beasts Wander 0:15 / 1:58 seamless loop rock dark uplifting Loop song Loo…" at bounding box center [411, 257] width 290 height 53
click at [304, 255] on div "song-time-bar" at bounding box center [423, 254] width 247 height 3
click at [282, 247] on use "play-pause toggle" at bounding box center [285, 248] width 9 height 9
